Goal: Task Accomplishment & Management: Manage account settings

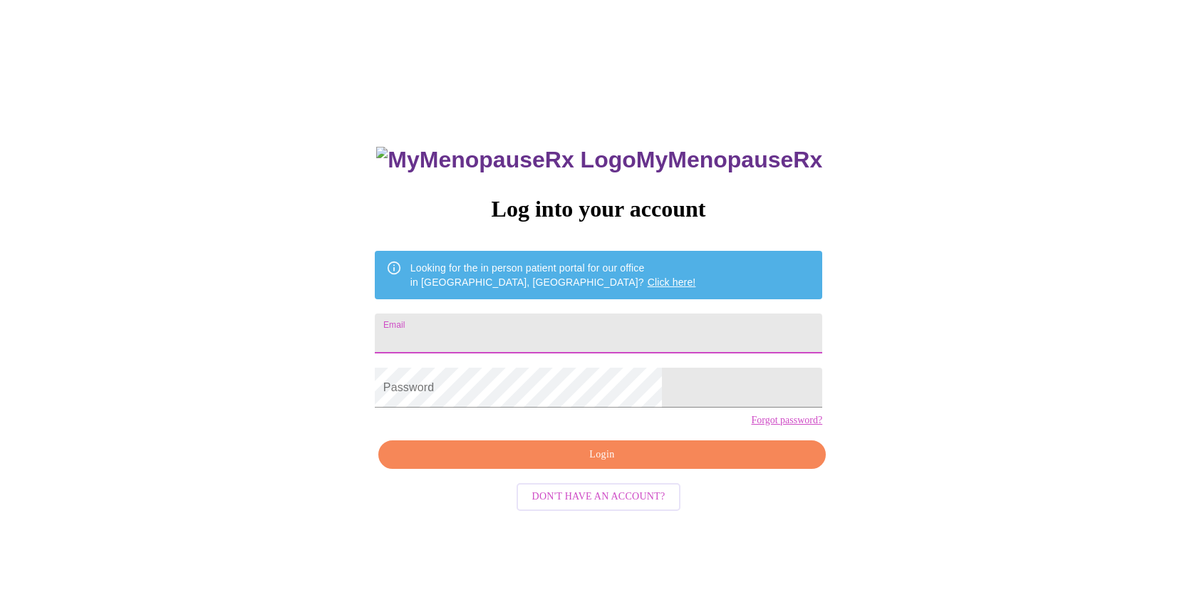
click at [514, 328] on input "Email" at bounding box center [598, 333] width 447 height 40
type input "terri.gerber2456@gmail.com"
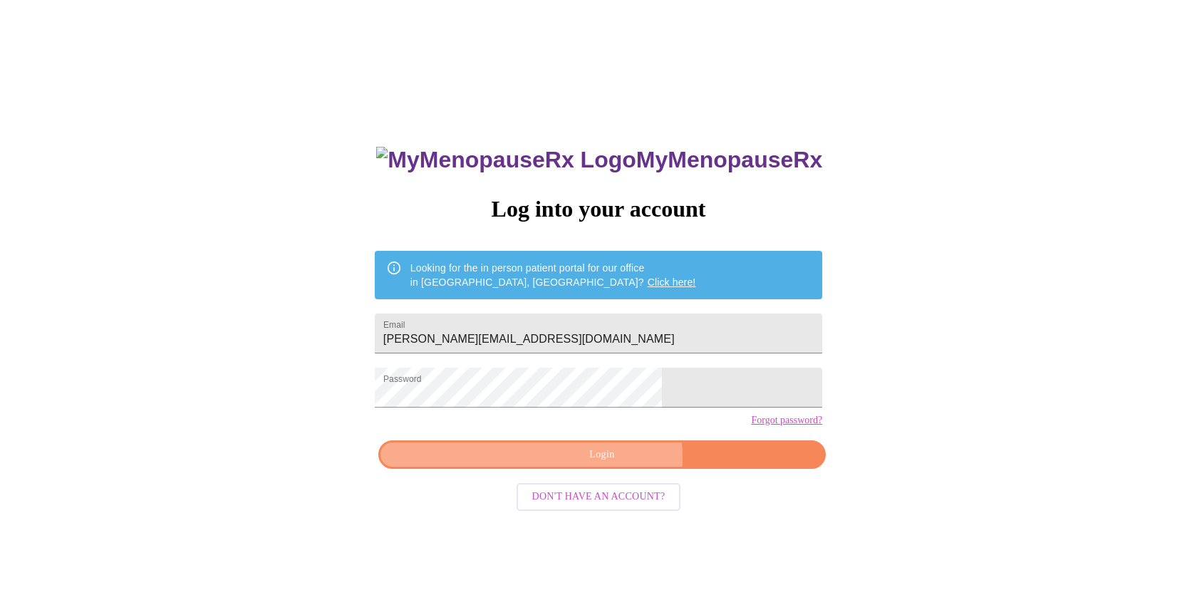
click at [610, 464] on span "Login" at bounding box center [602, 455] width 415 height 18
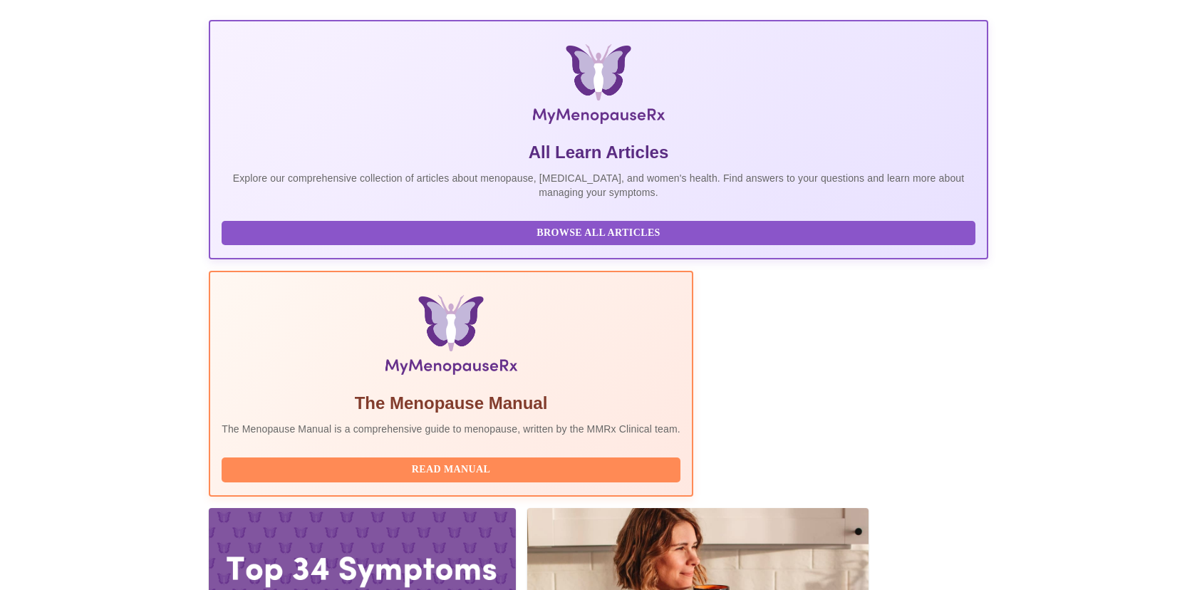
scroll to position [189, 0]
